Goal: Task Accomplishment & Management: Manage account settings

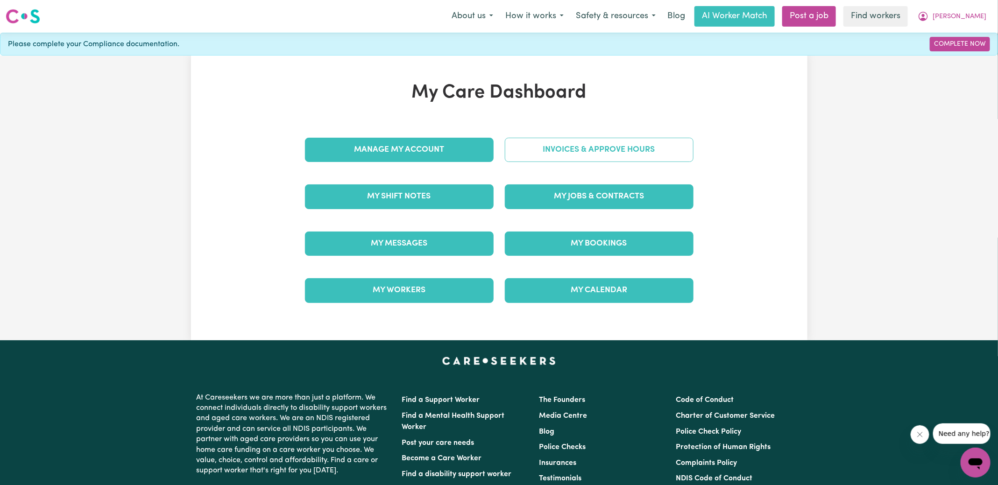
click at [540, 150] on link "Invoices & Approve Hours" at bounding box center [599, 150] width 189 height 24
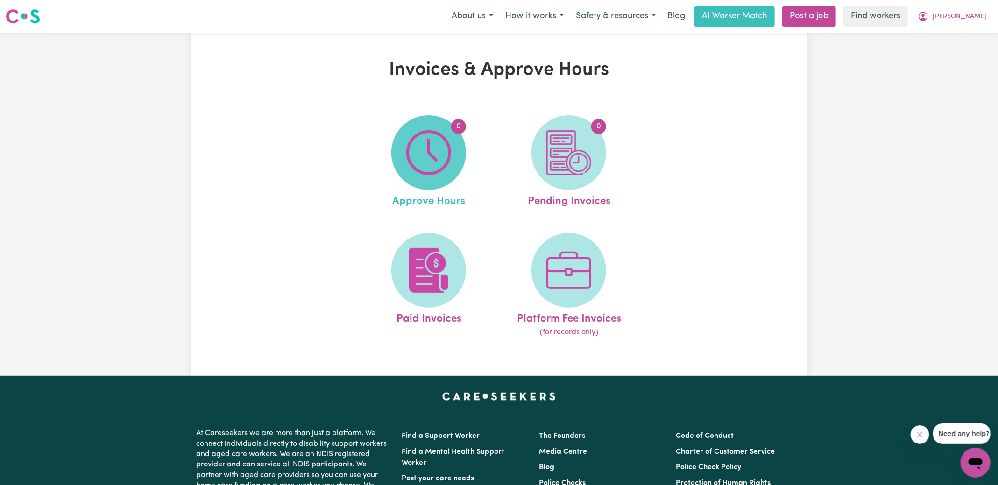
click at [414, 158] on img at bounding box center [428, 152] width 45 height 45
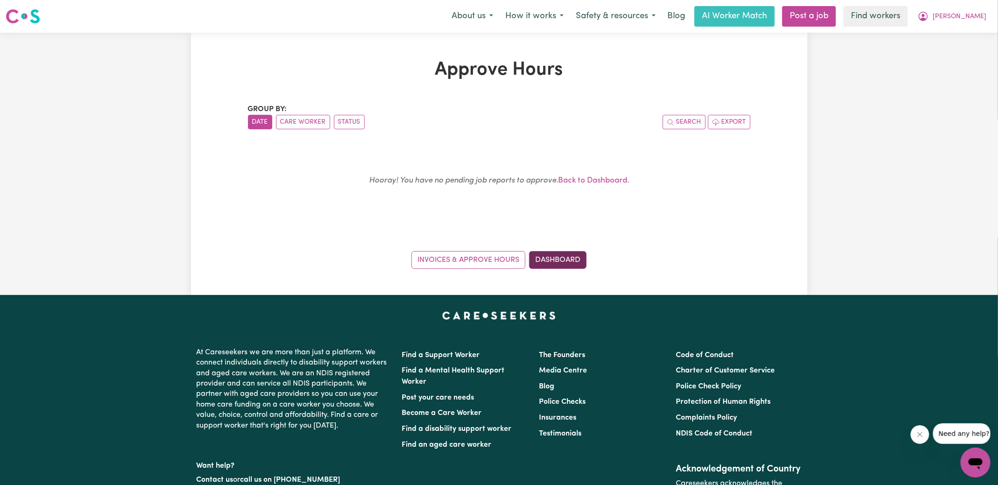
click at [563, 261] on link "Dashboard" at bounding box center [557, 260] width 57 height 18
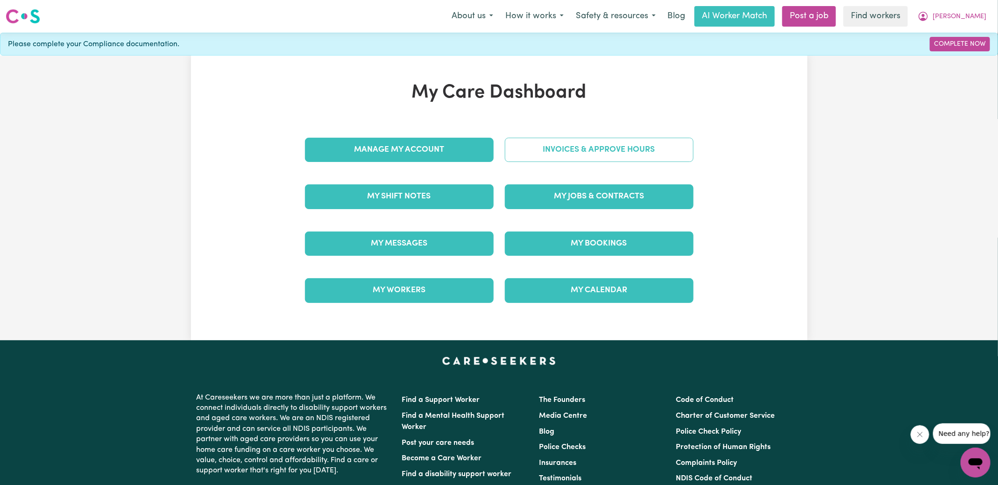
click at [559, 150] on link "Invoices & Approve Hours" at bounding box center [599, 150] width 189 height 24
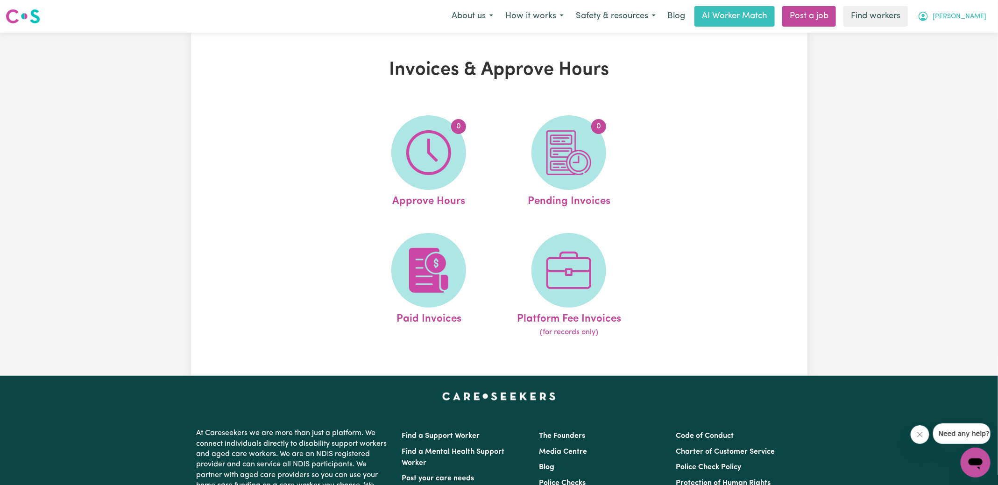
click at [929, 17] on icon "My Account" at bounding box center [923, 16] width 11 height 11
click at [963, 48] on link "Logout" at bounding box center [956, 54] width 74 height 18
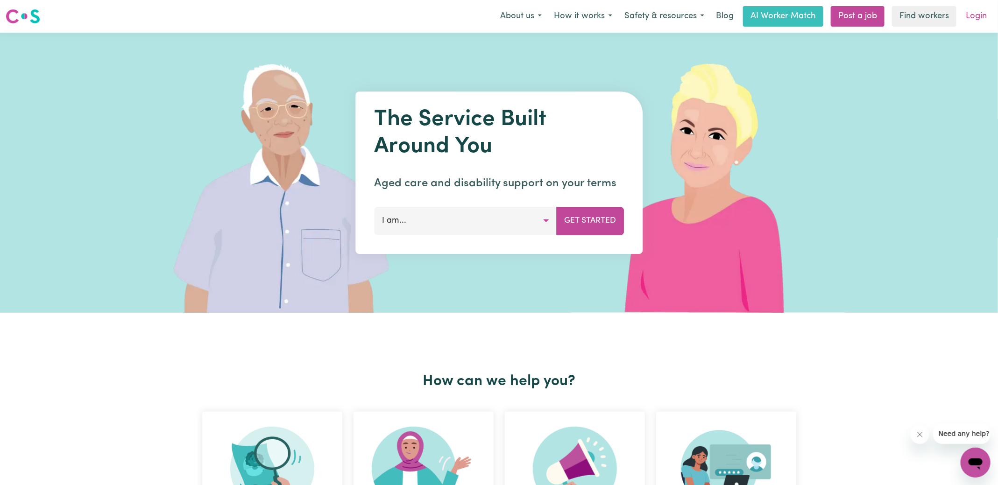
click at [981, 16] on link "Login" at bounding box center [977, 16] width 32 height 21
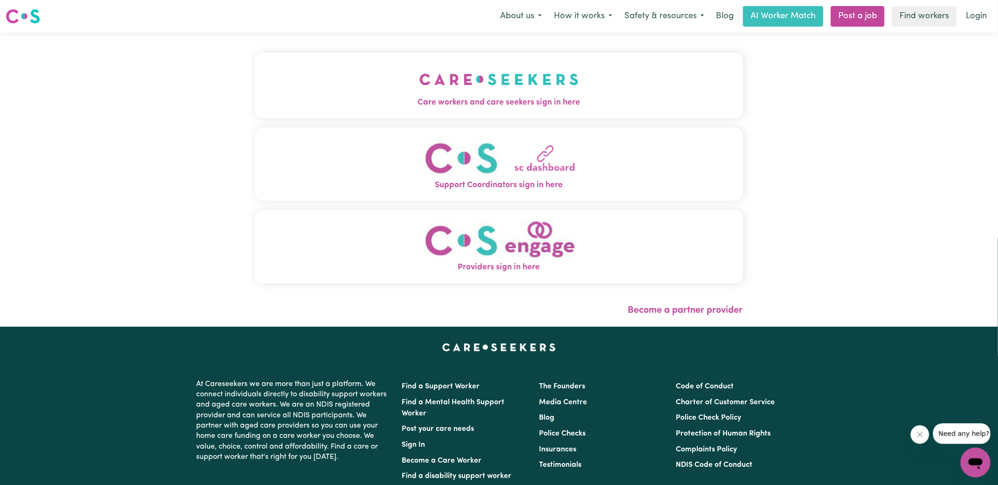
click at [417, 88] on button "Care workers and care seekers sign in here" at bounding box center [499, 85] width 488 height 65
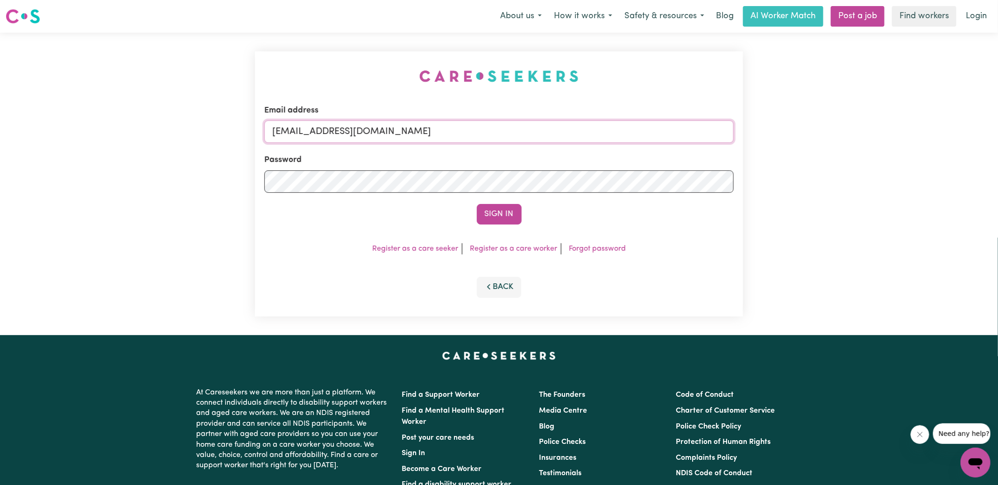
drag, startPoint x: 321, startPoint y: 128, endPoint x: 767, endPoint y: 168, distance: 448.4
click at [767, 168] on div "Email address [EMAIL_ADDRESS][DOMAIN_NAME] Password Sign In Register as a care …" at bounding box center [499, 184] width 998 height 303
type input "[EMAIL_ADDRESS][DOMAIN_NAME]"
click at [477, 204] on button "Sign In" at bounding box center [499, 214] width 45 height 21
